Goal: Information Seeking & Learning: Learn about a topic

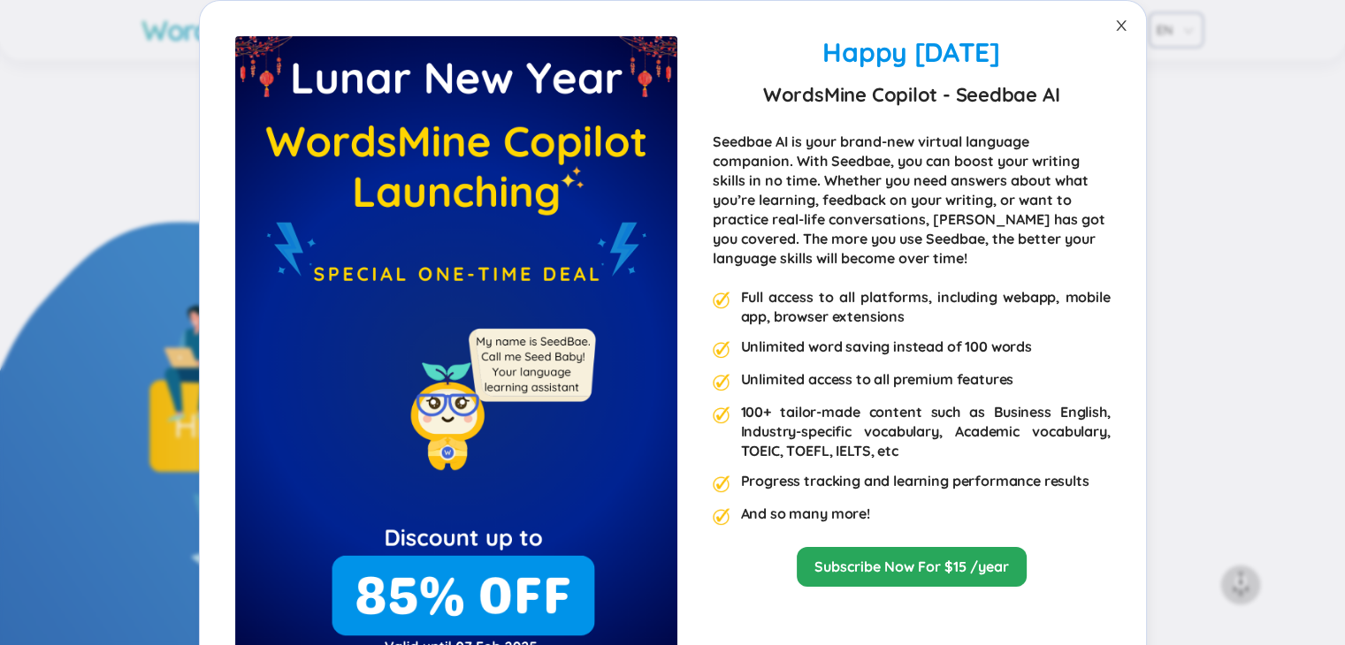
click at [1114, 24] on icon "close" at bounding box center [1121, 26] width 14 height 14
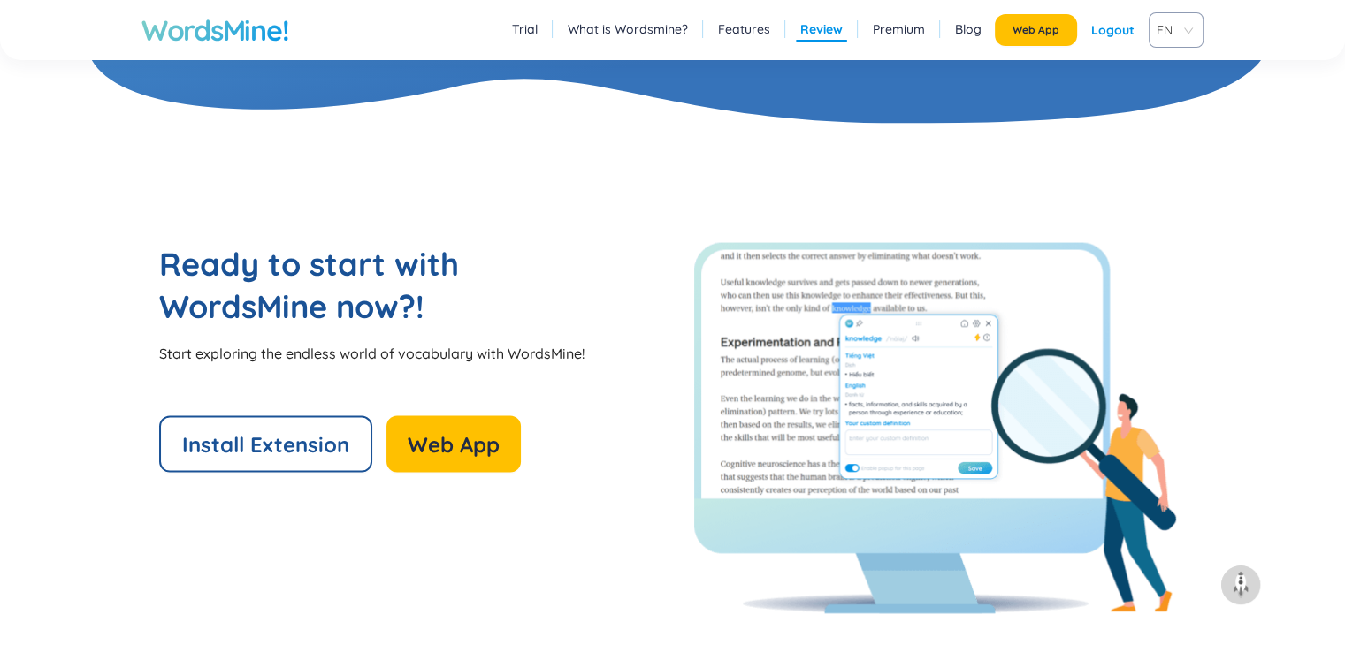
scroll to position [3682, 0]
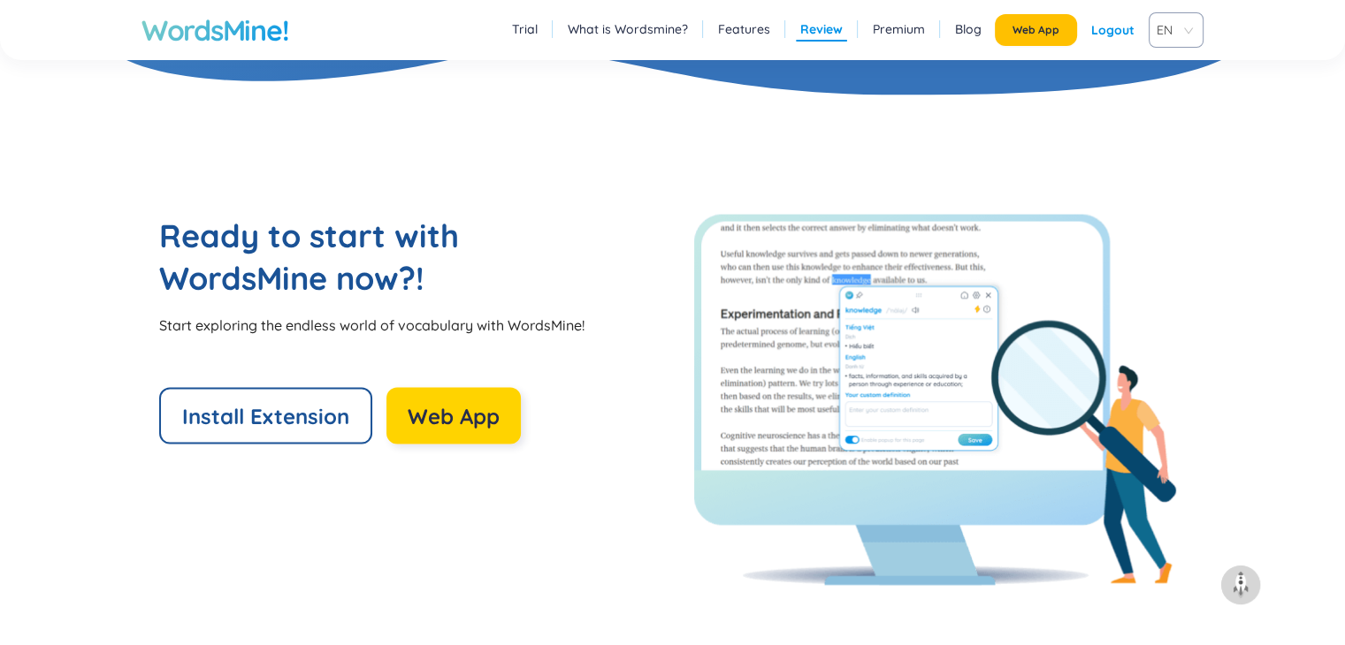
click at [486, 409] on span "Web App" at bounding box center [454, 416] width 92 height 28
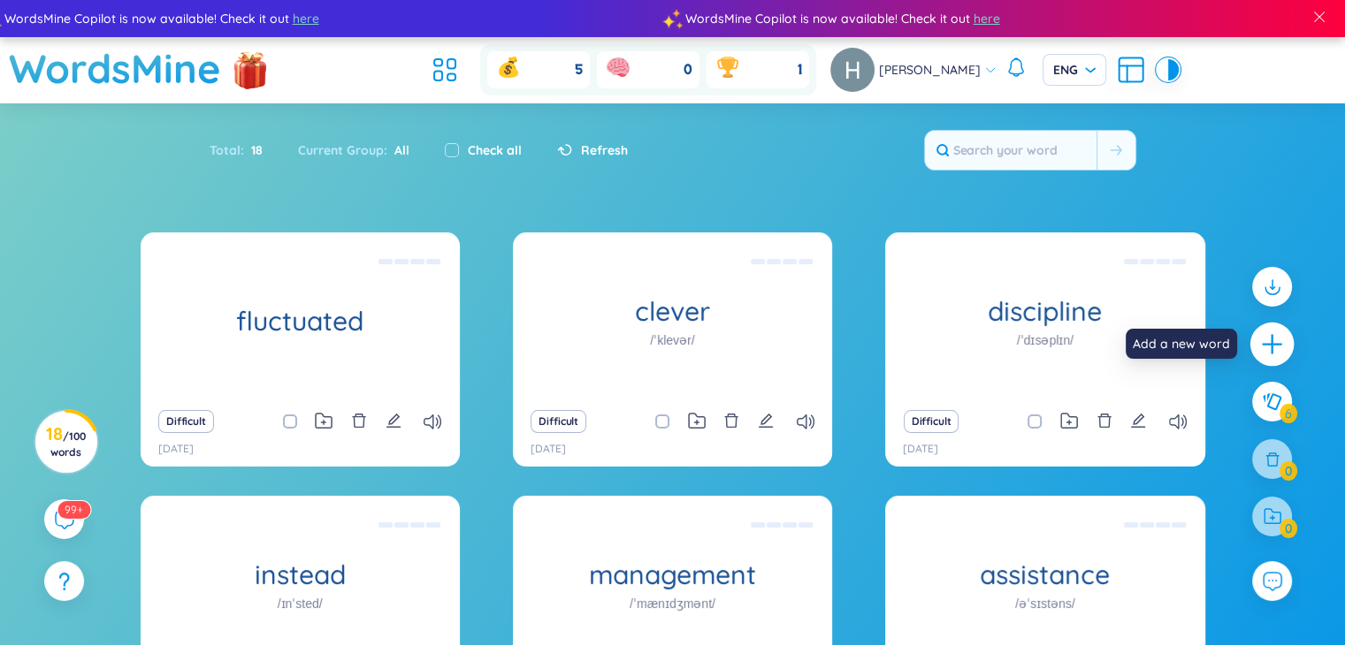
click at [1277, 340] on icon "plus" at bounding box center [1272, 344] width 25 height 25
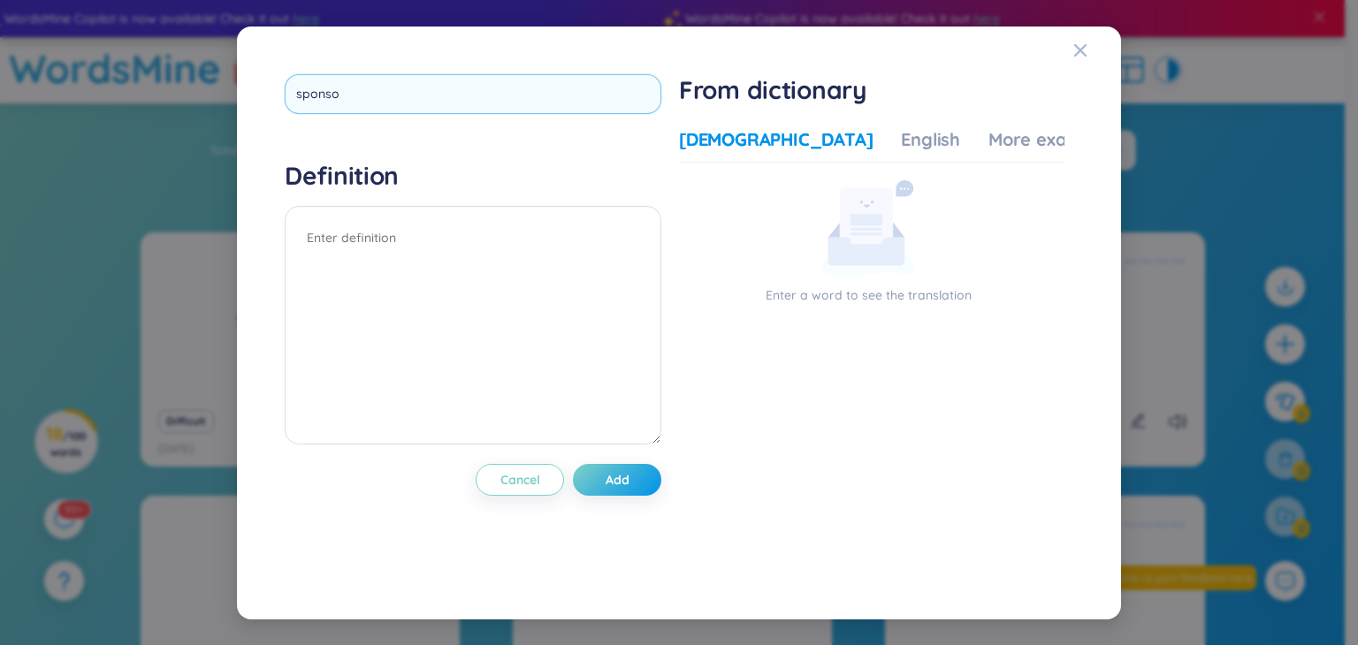
type input "sponsor"
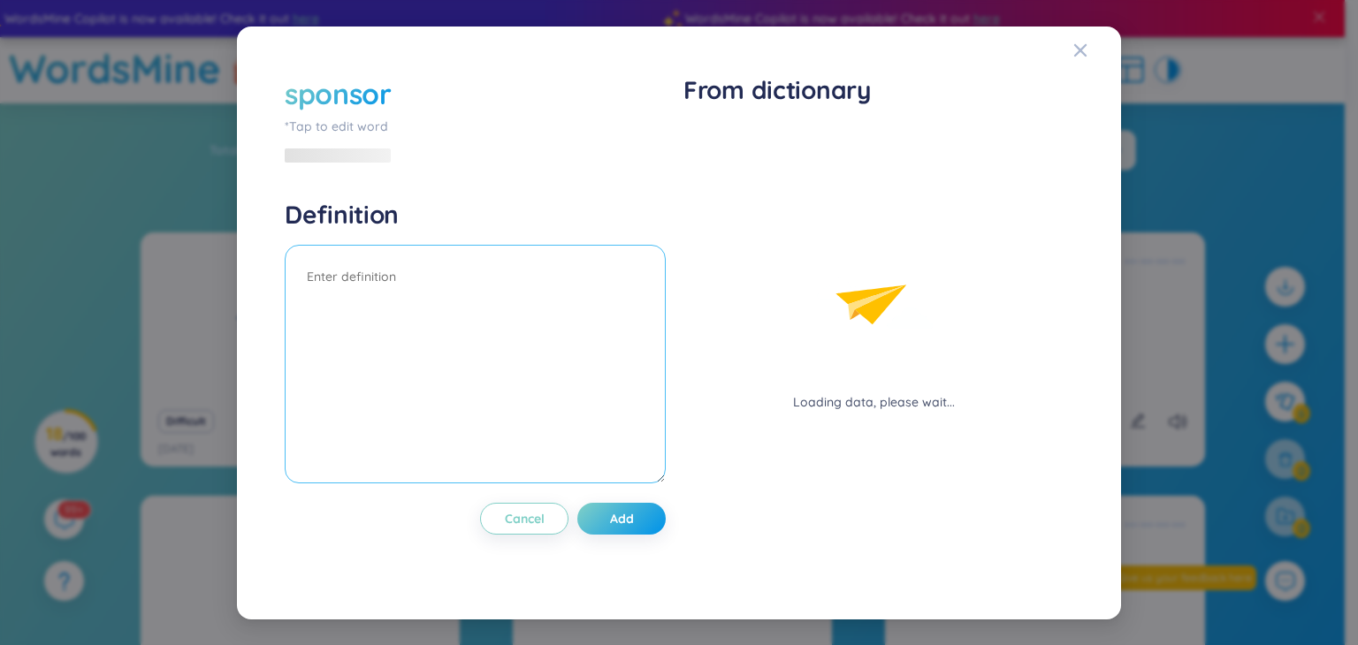
click at [538, 228] on div "Definition" at bounding box center [475, 344] width 381 height 290
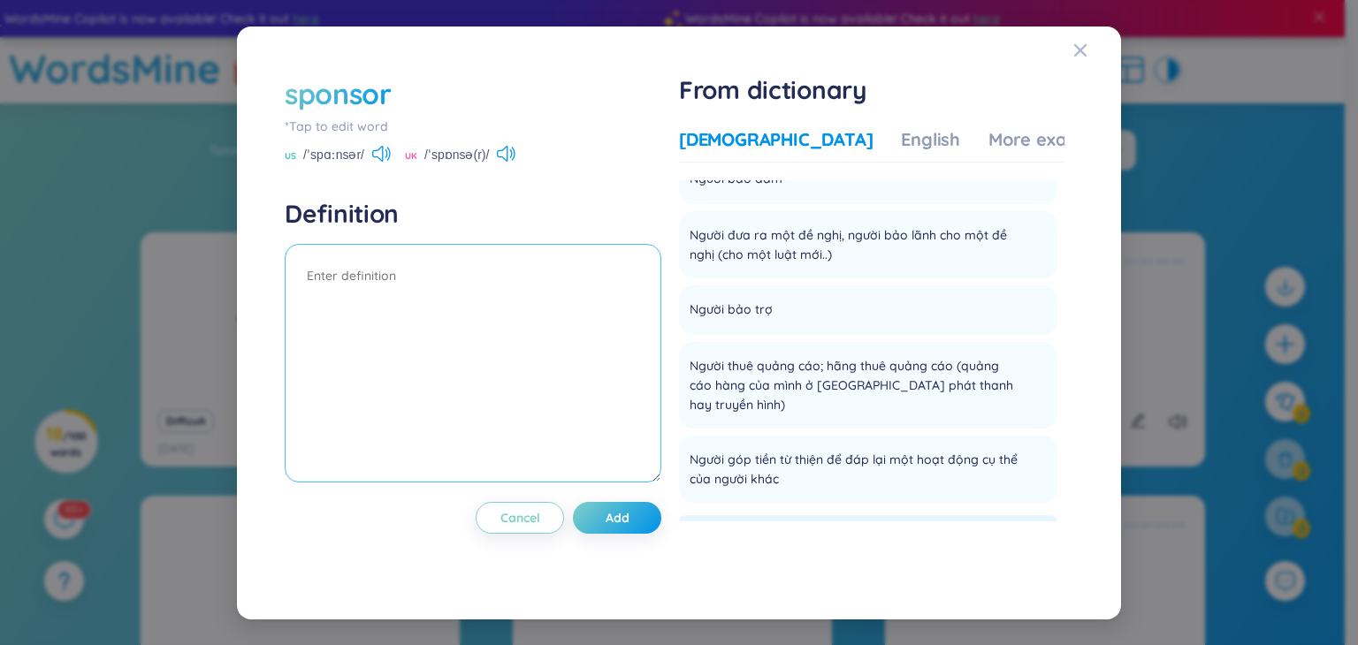
scroll to position [141, 0]
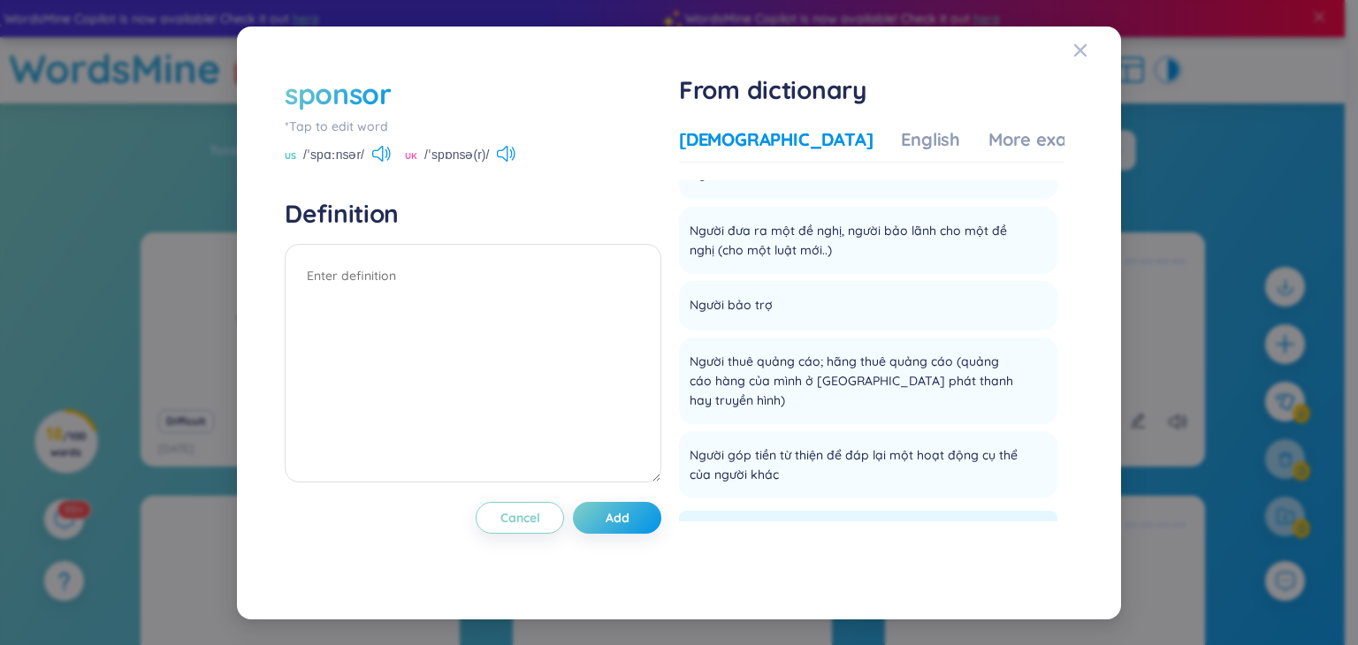
click at [960, 125] on div "Vietnamese English More examples Danh từ Cha mẹ đỡ đầu Add Người bảo đảm Add Ng…" at bounding box center [872, 346] width 386 height 452
click at [989, 132] on div "More examples" at bounding box center [1053, 139] width 128 height 25
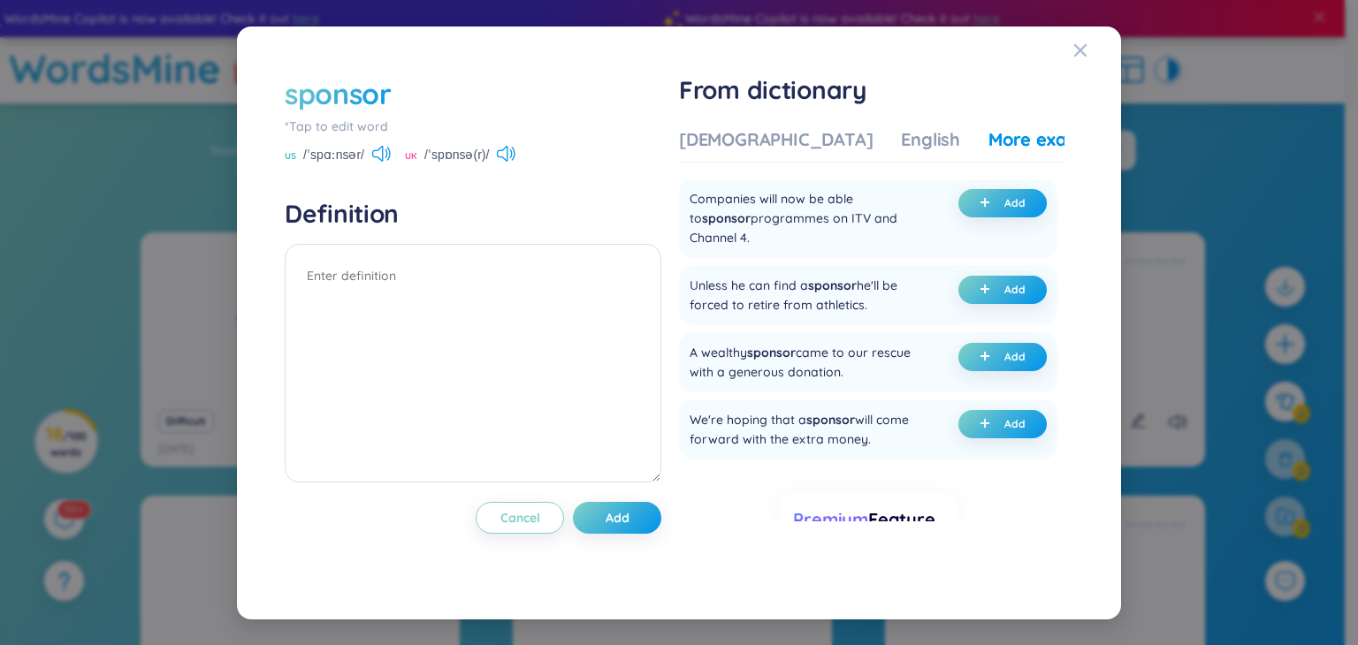
scroll to position [451, 0]
